Goal: Task Accomplishment & Management: Use online tool/utility

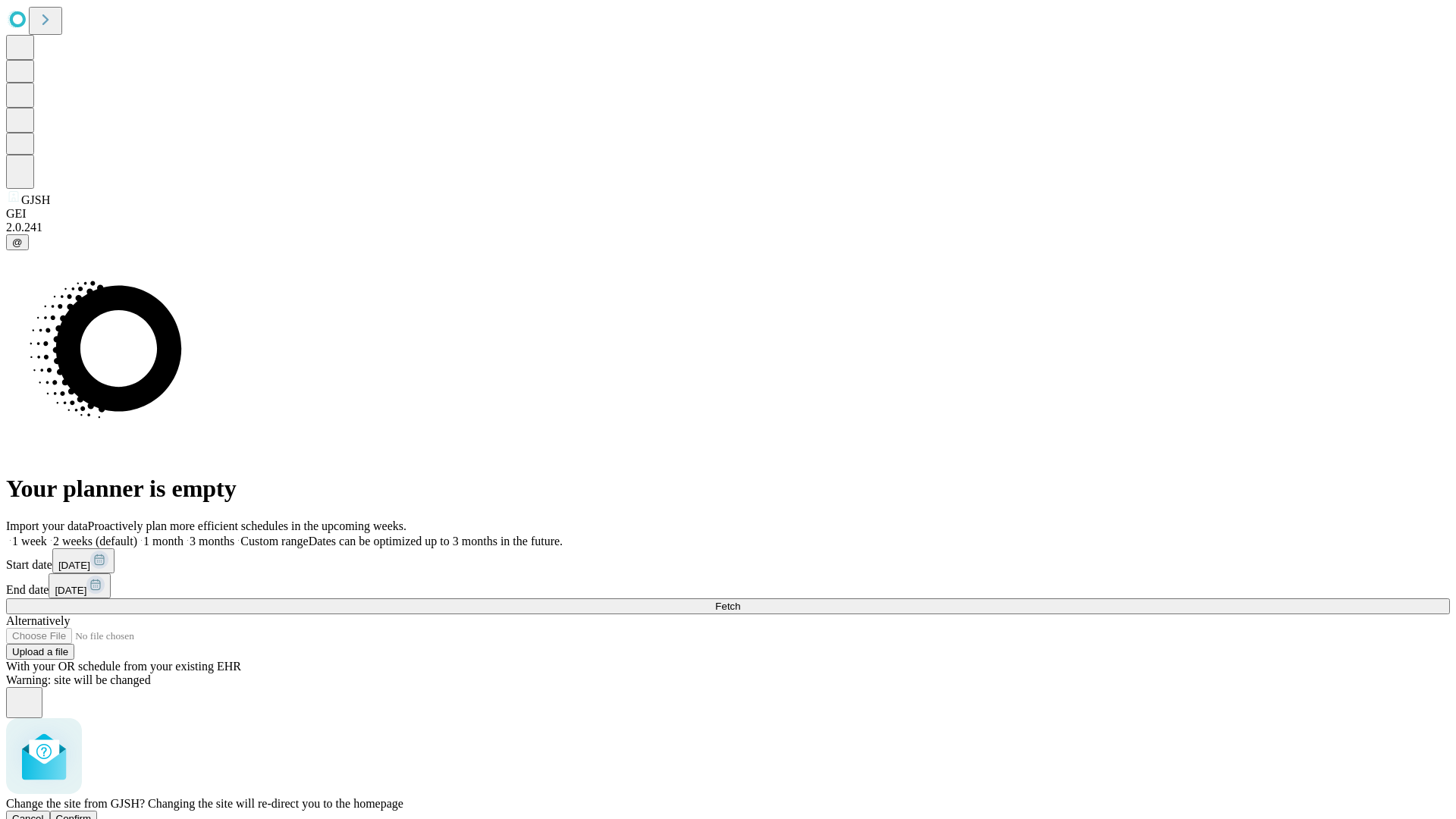
click at [92, 813] on span "Confirm" at bounding box center [73, 818] width 35 height 11
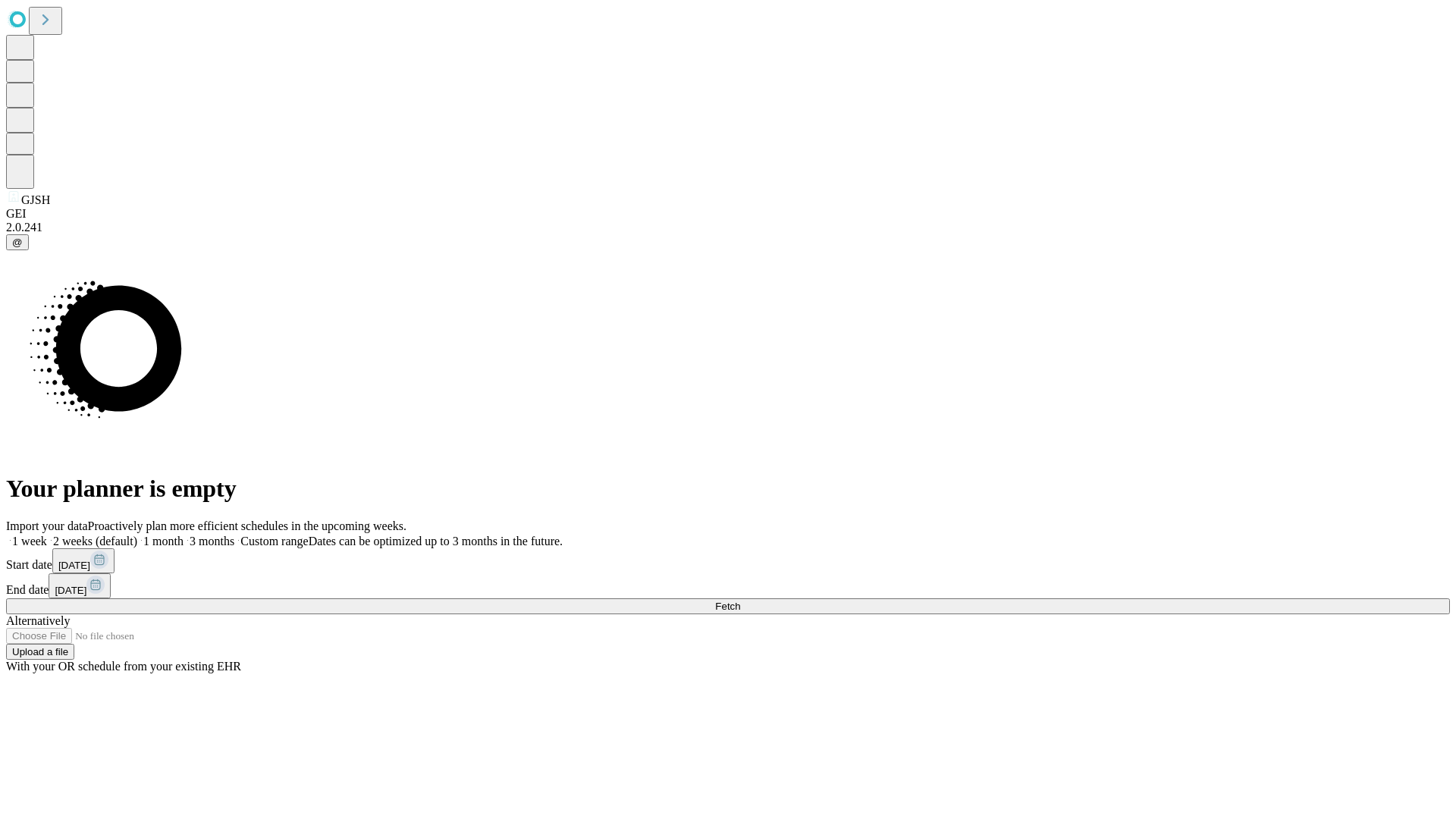
click at [137, 535] on label "2 weeks (default)" at bounding box center [92, 541] width 90 height 13
click at [740, 601] on span "Fetch" at bounding box center [728, 606] width 25 height 11
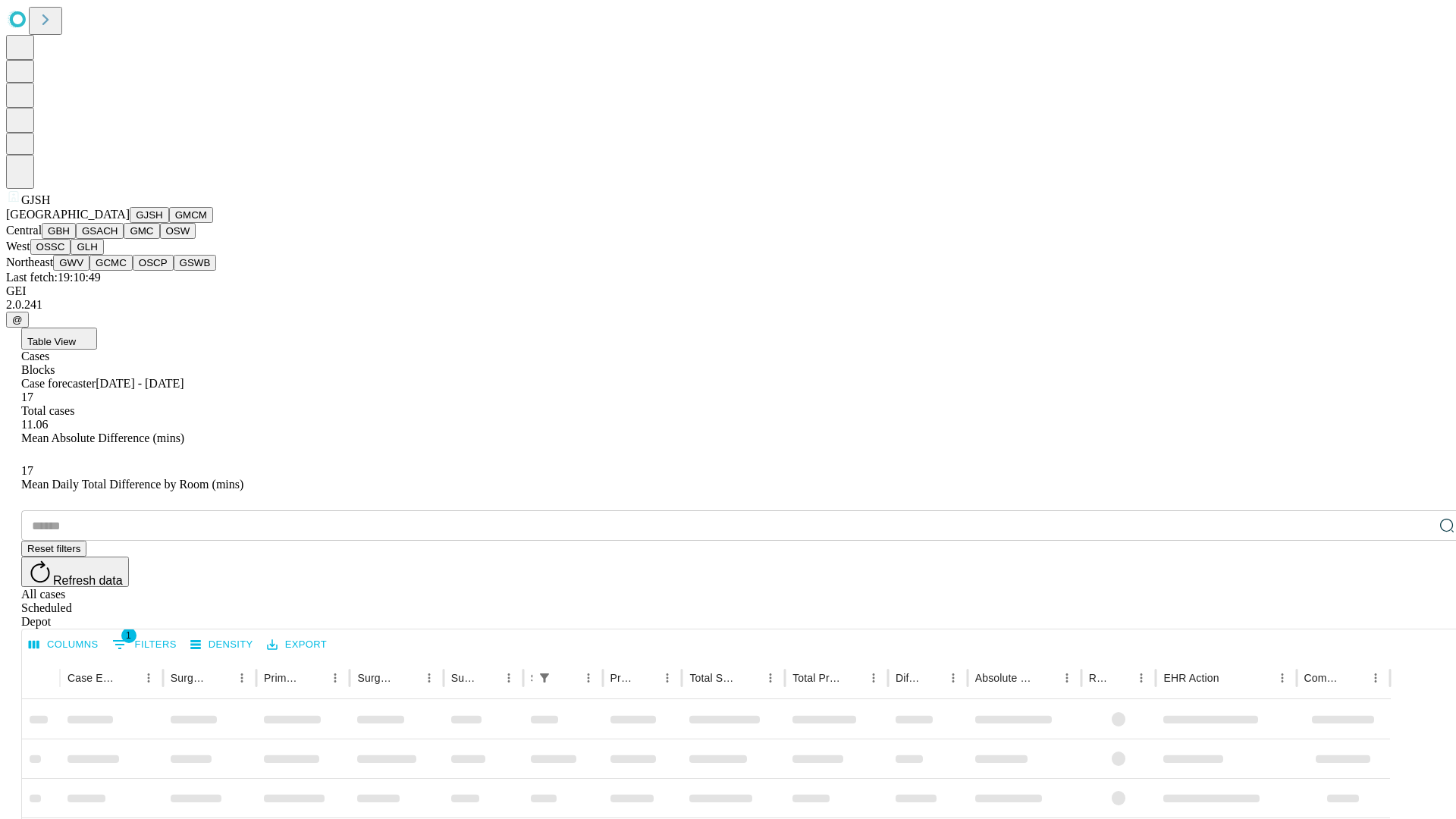
click at [169, 223] on button "GMCM" at bounding box center [190, 214] width 44 height 16
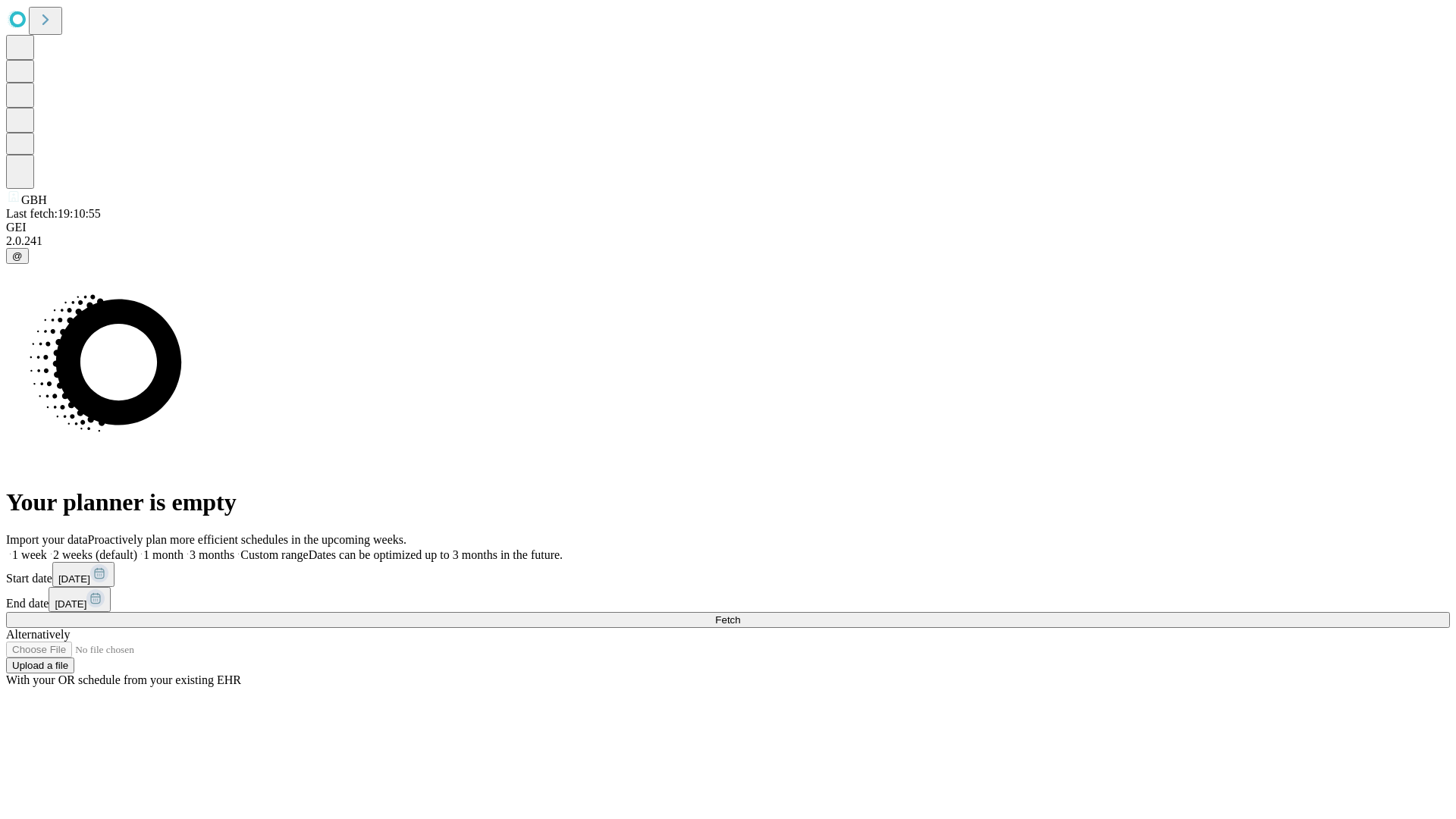
click at [137, 549] on label "2 weeks (default)" at bounding box center [92, 555] width 90 height 13
click at [740, 615] on span "Fetch" at bounding box center [728, 620] width 25 height 11
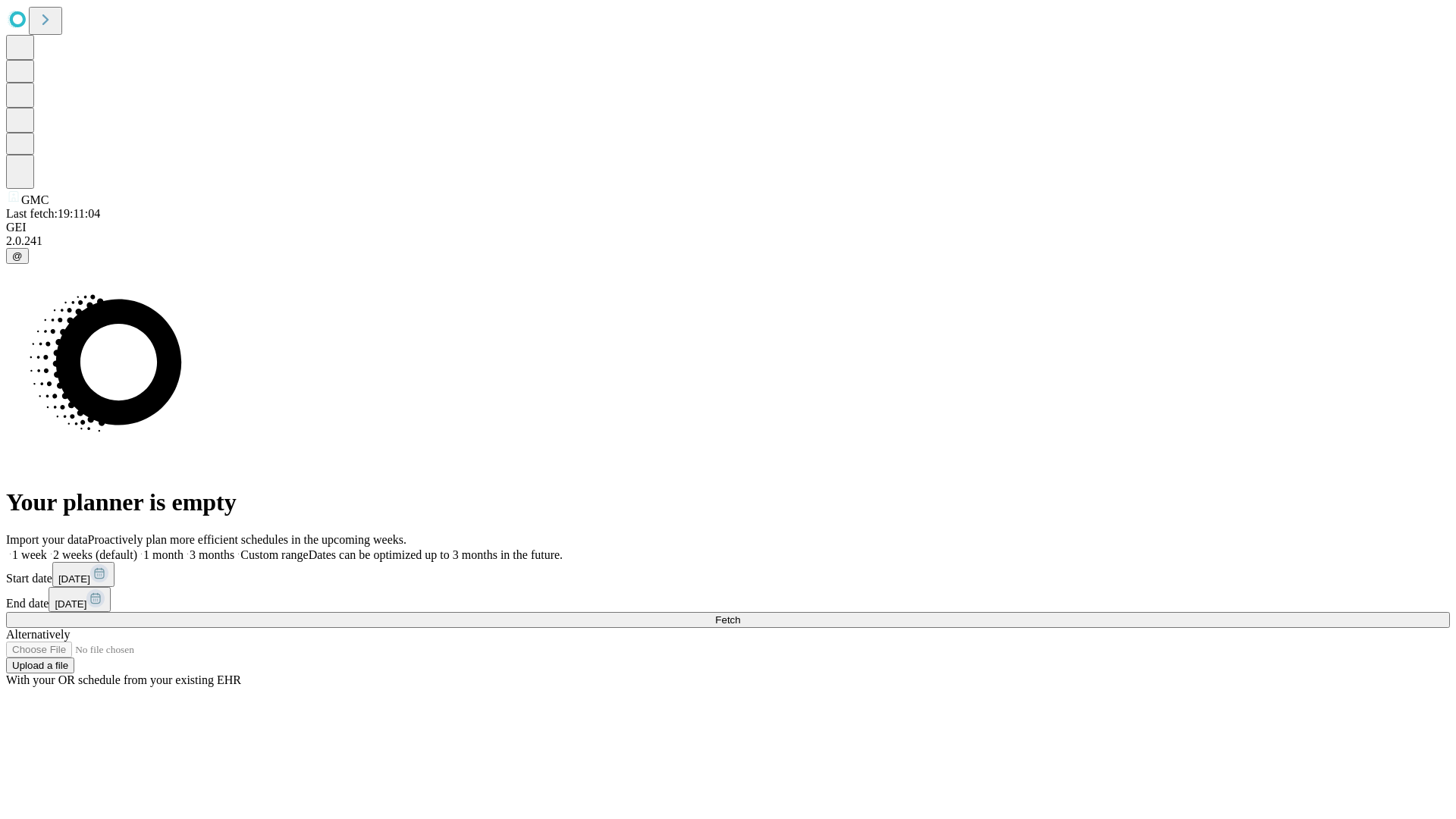
click at [137, 549] on label "2 weeks (default)" at bounding box center [92, 555] width 90 height 13
click at [740, 615] on span "Fetch" at bounding box center [728, 620] width 25 height 11
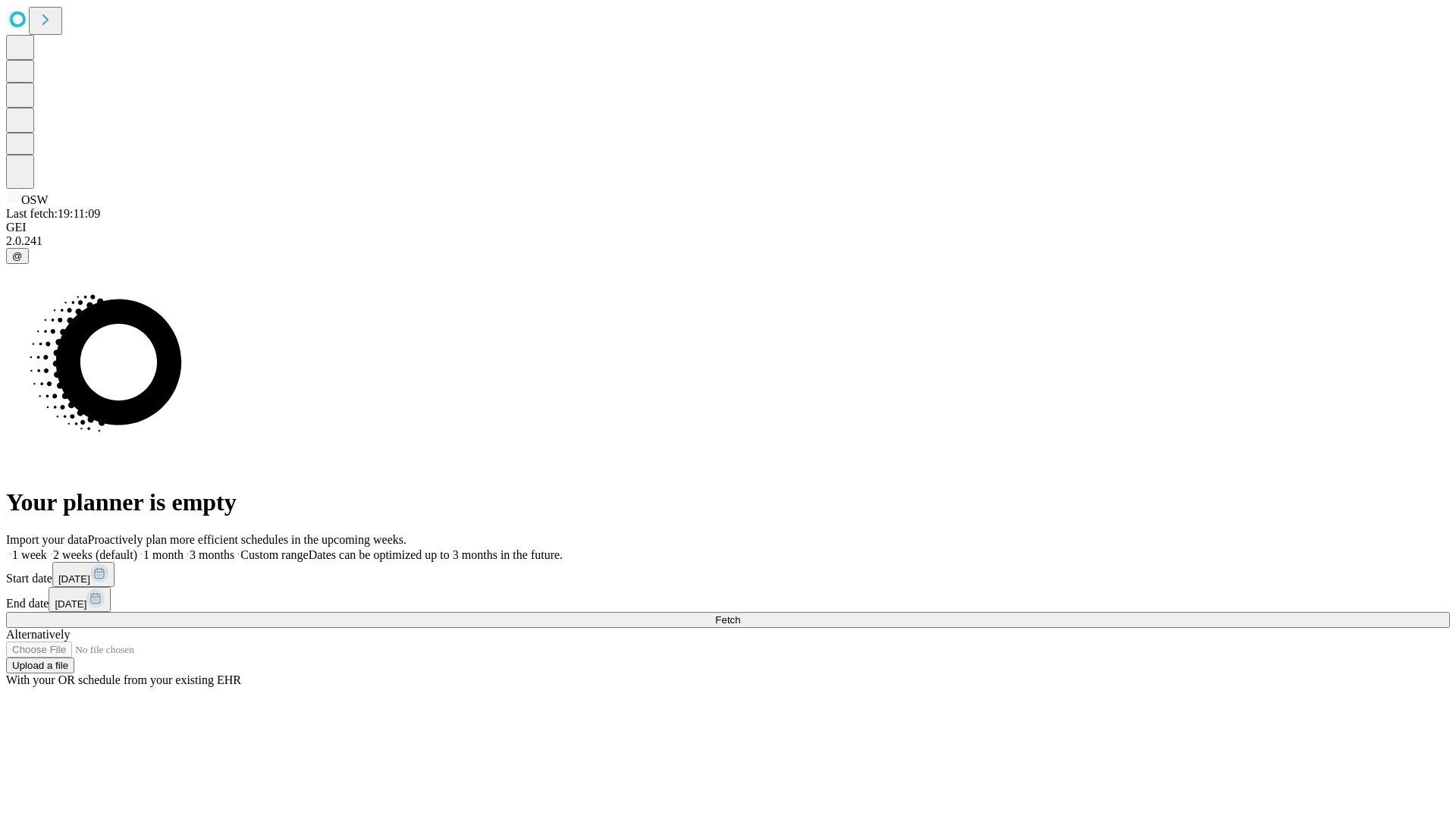
click at [137, 549] on label "2 weeks (default)" at bounding box center [92, 555] width 90 height 13
click at [740, 615] on span "Fetch" at bounding box center [728, 620] width 25 height 11
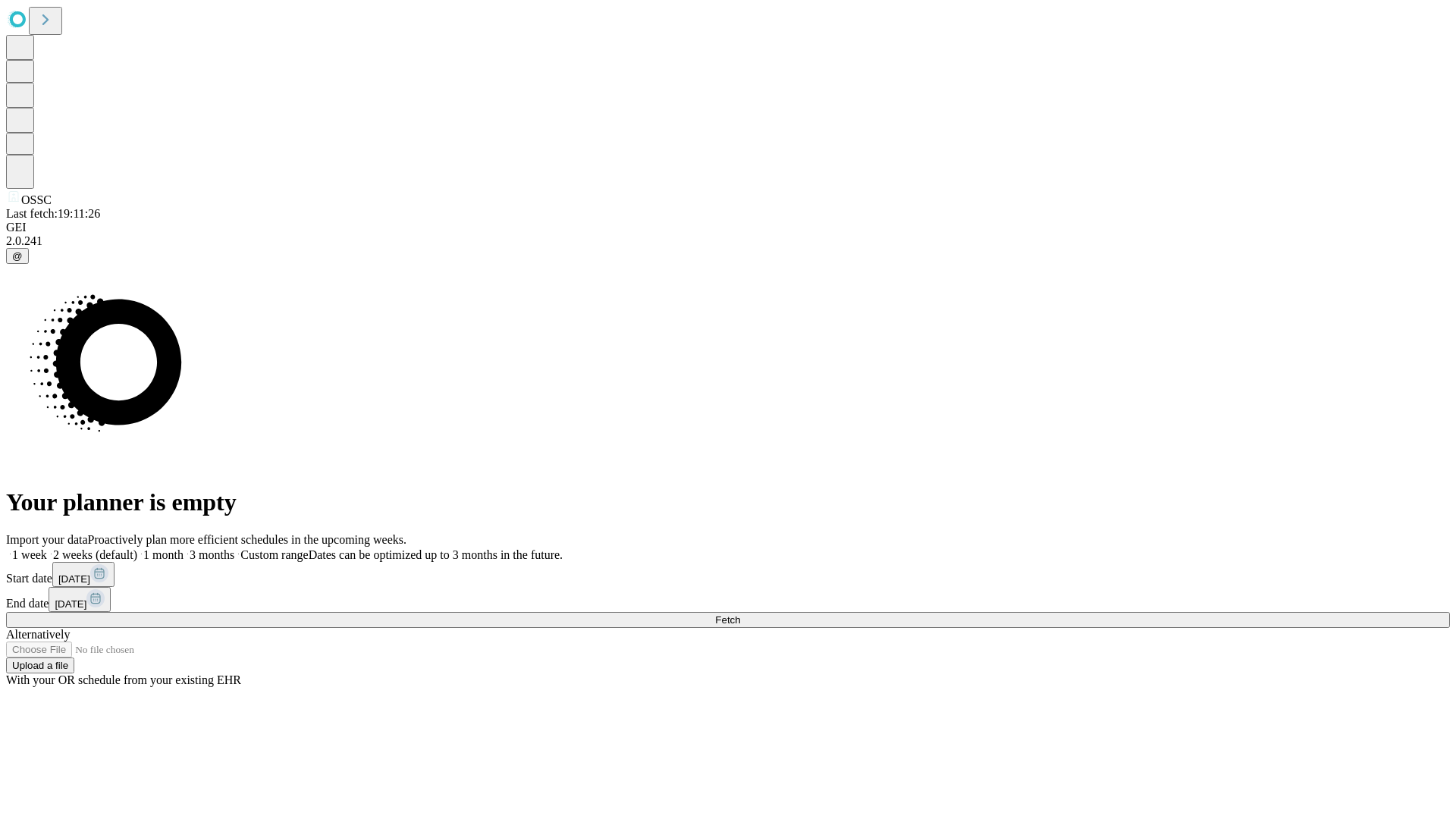
click at [137, 549] on label "2 weeks (default)" at bounding box center [92, 555] width 90 height 13
click at [740, 615] on span "Fetch" at bounding box center [728, 620] width 25 height 11
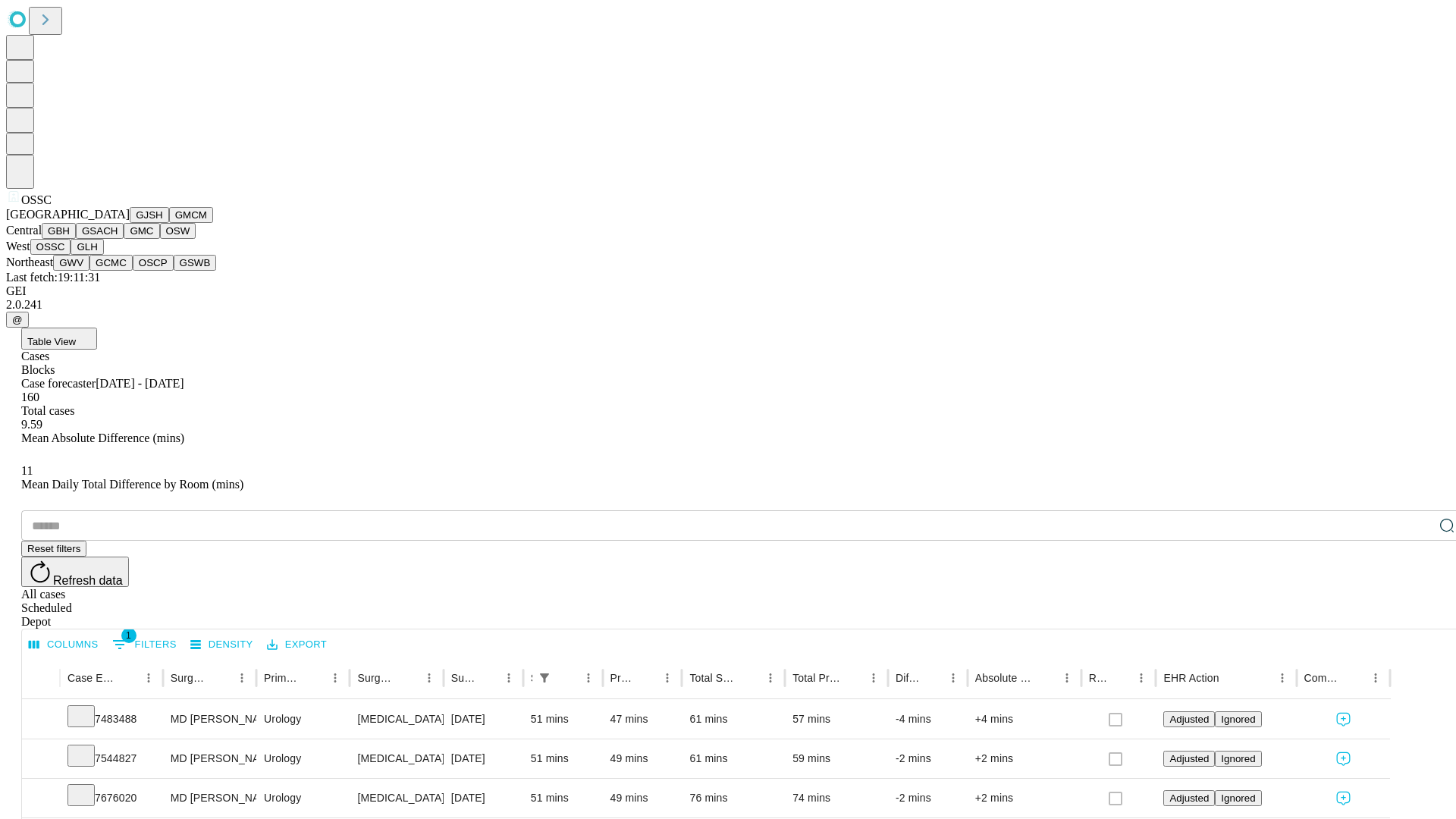
click at [103, 255] on button "GLH" at bounding box center [87, 246] width 33 height 16
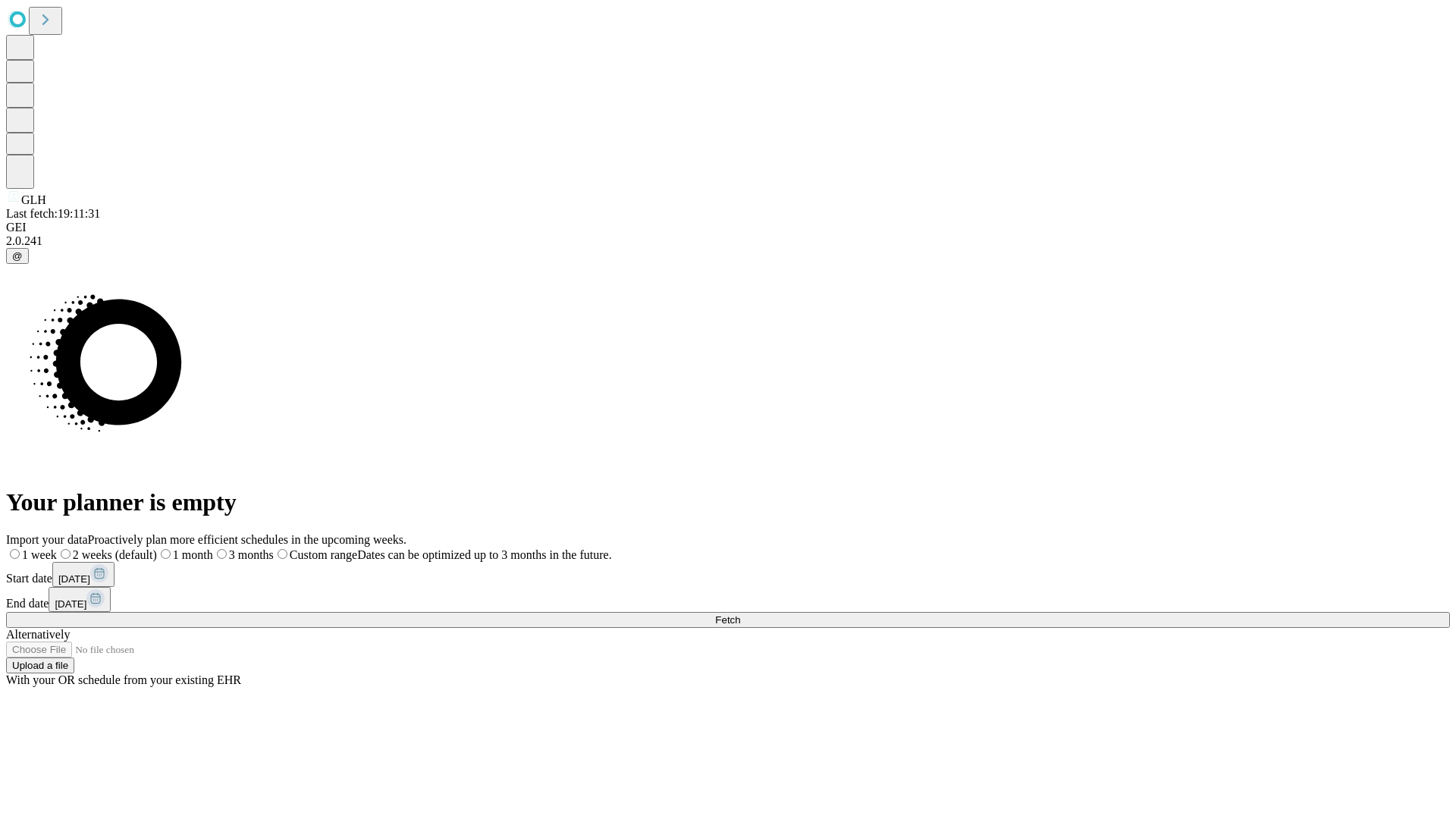
click at [157, 549] on label "2 weeks (default)" at bounding box center [107, 555] width 100 height 13
click at [740, 615] on span "Fetch" at bounding box center [728, 620] width 25 height 11
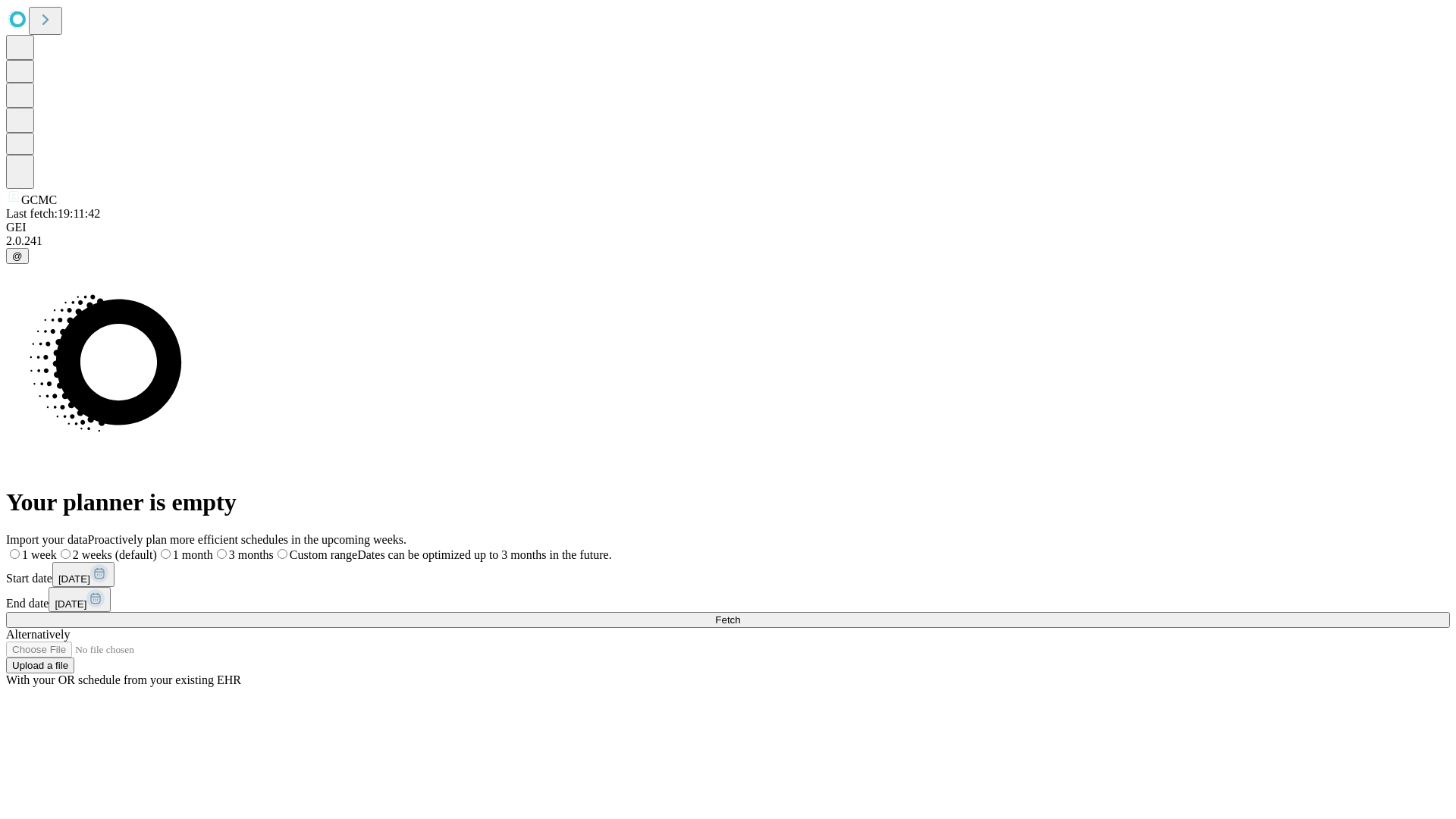
click at [740, 615] on span "Fetch" at bounding box center [728, 620] width 25 height 11
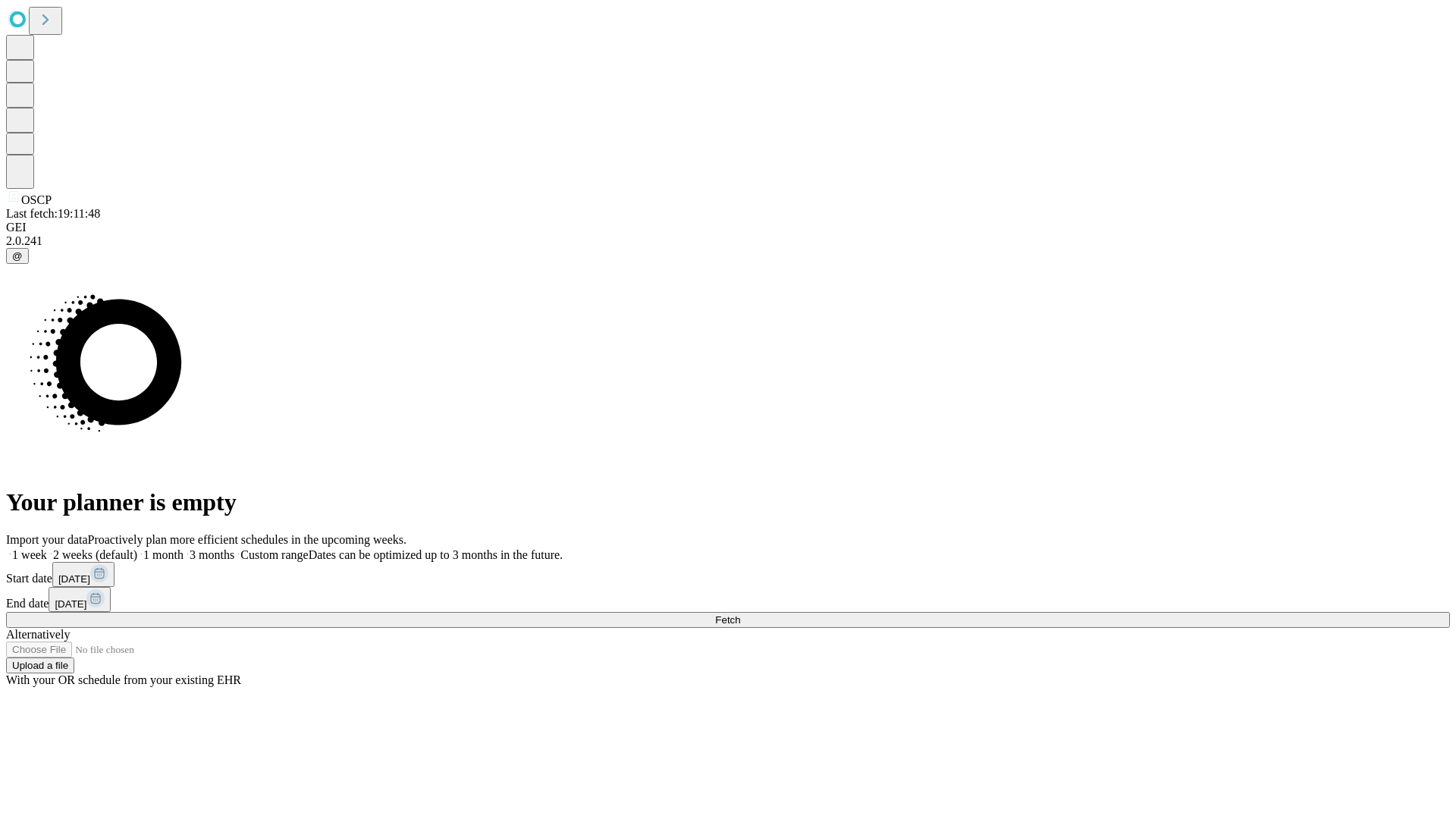
click at [137, 549] on label "2 weeks (default)" at bounding box center [92, 555] width 90 height 13
click at [740, 615] on span "Fetch" at bounding box center [728, 620] width 25 height 11
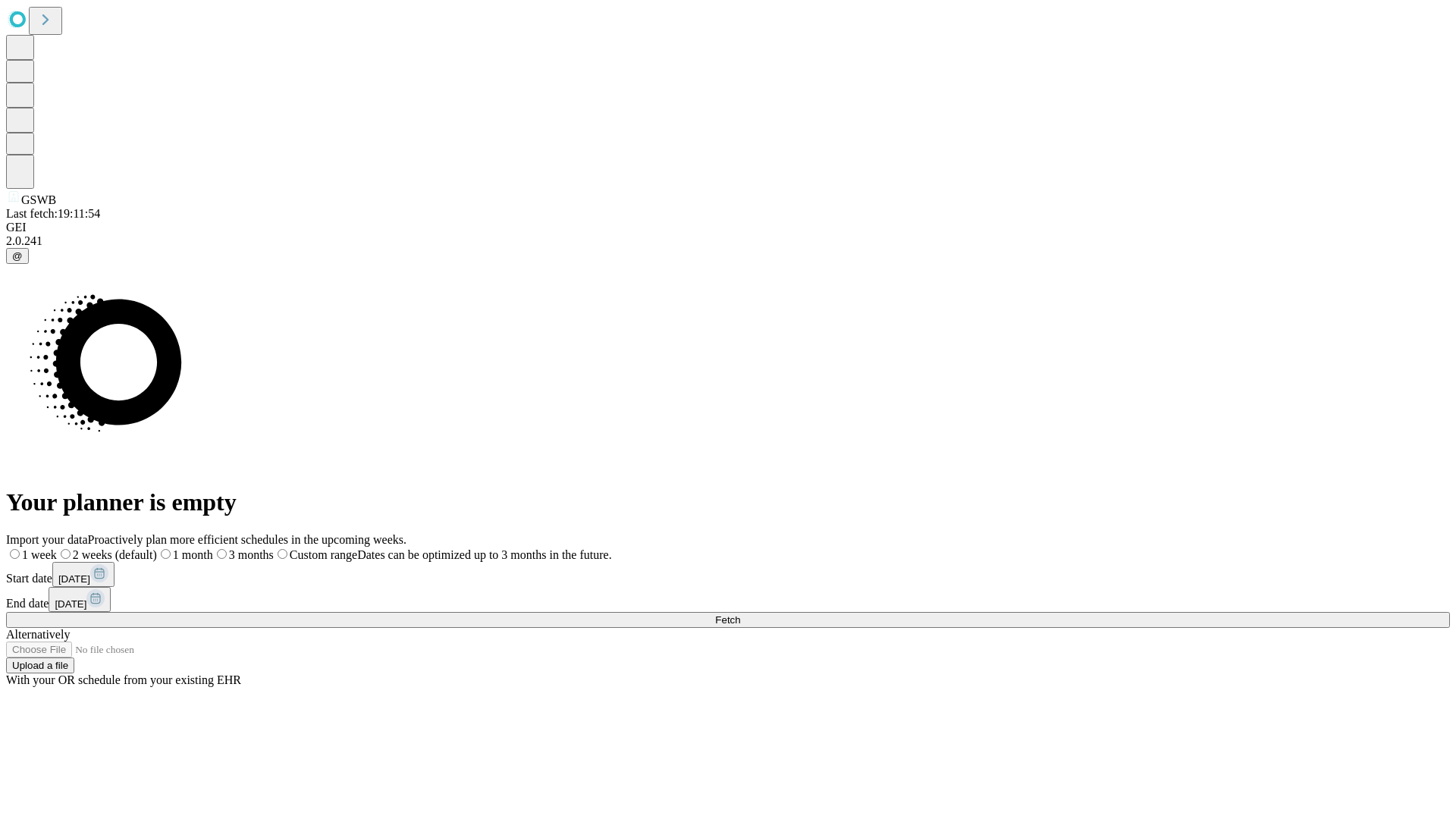
click at [157, 549] on label "2 weeks (default)" at bounding box center [107, 555] width 100 height 13
click at [740, 615] on span "Fetch" at bounding box center [728, 620] width 25 height 11
